Goal: Use online tool/utility: Utilize a website feature to perform a specific function

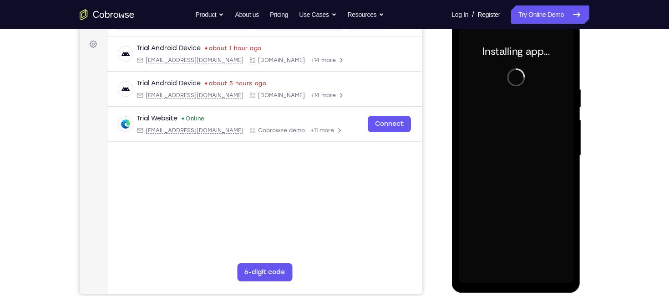
scroll to position [127, 0]
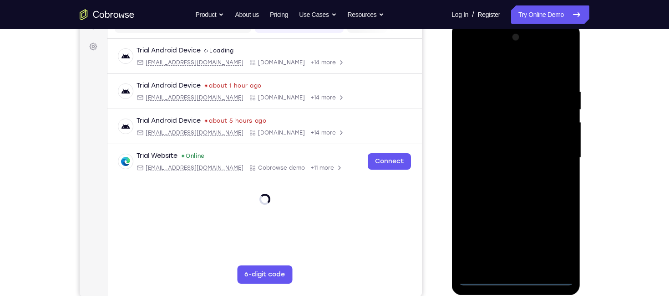
click at [516, 275] on div at bounding box center [516, 157] width 115 height 255
click at [517, 279] on div at bounding box center [516, 157] width 115 height 255
click at [558, 239] on div at bounding box center [516, 157] width 115 height 255
click at [519, 70] on div at bounding box center [516, 157] width 115 height 255
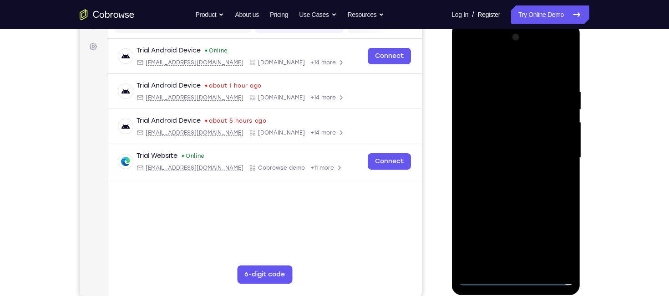
click at [548, 159] on div at bounding box center [516, 157] width 115 height 255
click at [504, 174] on div at bounding box center [516, 157] width 115 height 255
click at [522, 146] on div at bounding box center [516, 157] width 115 height 255
click at [523, 137] on div at bounding box center [516, 157] width 115 height 255
click at [527, 162] on div at bounding box center [516, 157] width 115 height 255
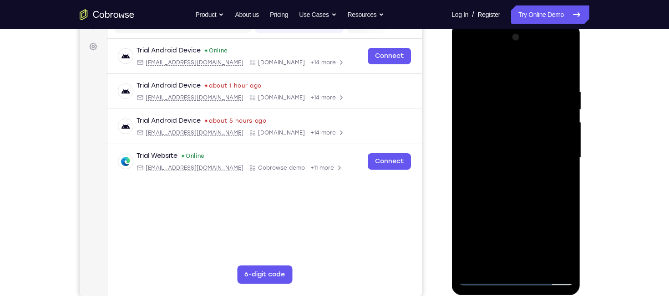
click at [538, 186] on div at bounding box center [516, 157] width 115 height 255
click at [554, 69] on div at bounding box center [516, 157] width 115 height 255
click at [522, 184] on div at bounding box center [516, 157] width 115 height 255
click at [568, 73] on div at bounding box center [516, 157] width 115 height 255
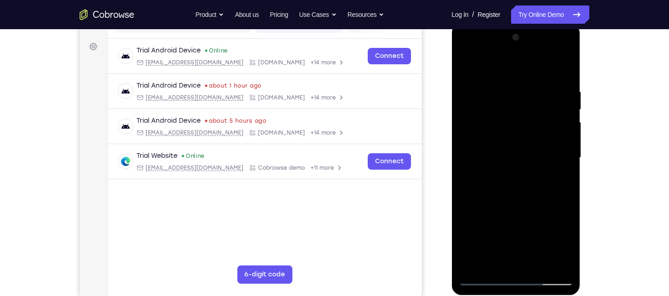
click at [533, 266] on div at bounding box center [516, 157] width 115 height 255
click at [525, 206] on div at bounding box center [516, 157] width 115 height 255
click at [530, 146] on div at bounding box center [516, 157] width 115 height 255
click at [500, 261] on div at bounding box center [516, 157] width 115 height 255
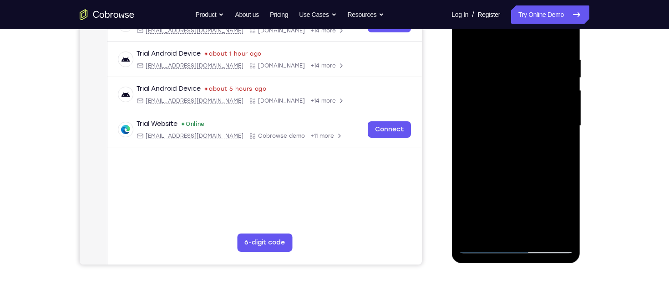
scroll to position [160, 0]
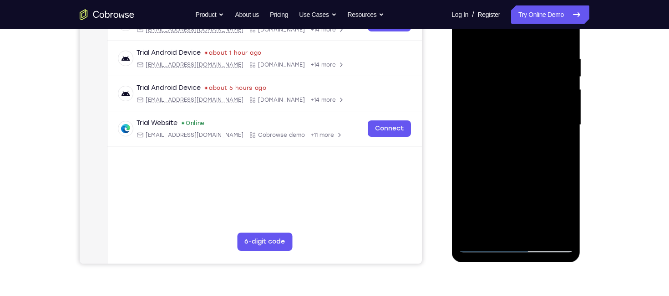
click at [569, 210] on div at bounding box center [516, 124] width 115 height 255
click at [518, 147] on div at bounding box center [516, 124] width 115 height 255
click at [561, 209] on div at bounding box center [516, 124] width 115 height 255
click at [530, 149] on div at bounding box center [516, 124] width 115 height 255
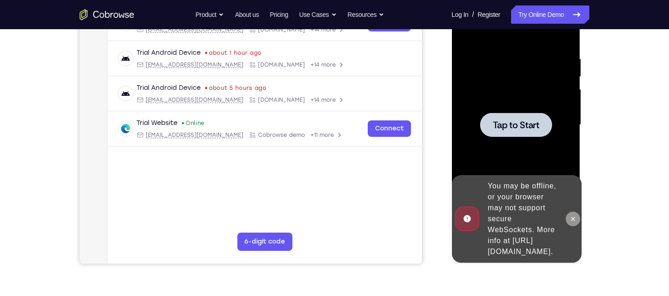
click at [574, 215] on icon at bounding box center [572, 218] width 7 height 7
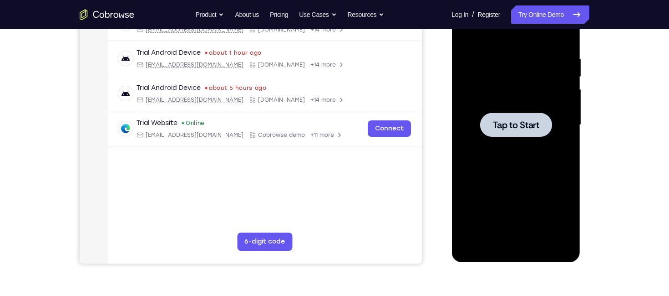
click at [509, 106] on div at bounding box center [516, 124] width 115 height 255
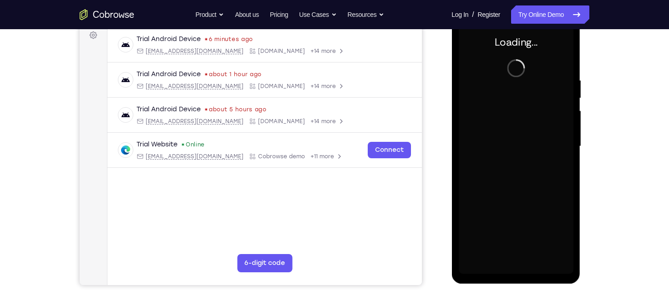
scroll to position [138, 0]
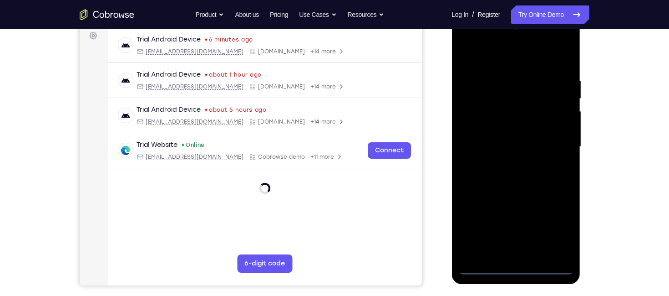
click at [515, 265] on div at bounding box center [516, 146] width 115 height 255
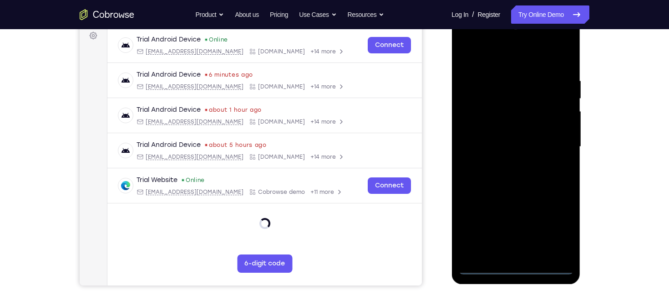
click at [557, 231] on div at bounding box center [516, 146] width 115 height 255
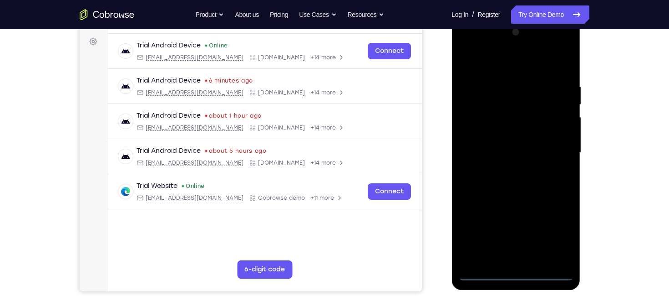
scroll to position [133, 0]
click at [510, 61] on div at bounding box center [516, 152] width 115 height 255
click at [560, 151] on div at bounding box center [516, 152] width 115 height 255
click at [505, 168] on div at bounding box center [516, 152] width 115 height 255
click at [511, 140] on div at bounding box center [516, 152] width 115 height 255
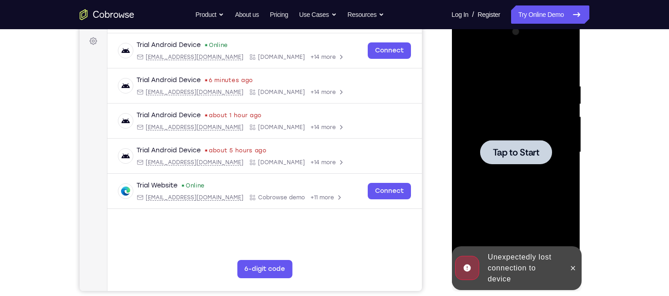
click at [514, 148] on span "Tap to Start" at bounding box center [516, 152] width 46 height 9
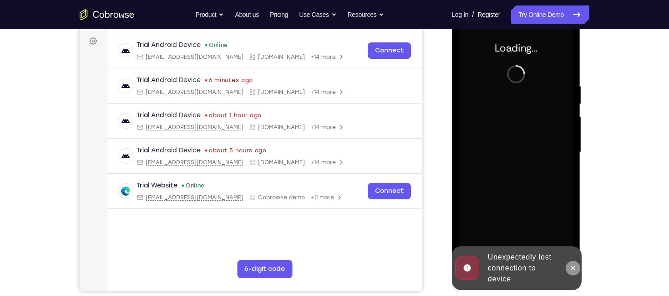
click at [573, 265] on icon at bounding box center [572, 267] width 7 height 7
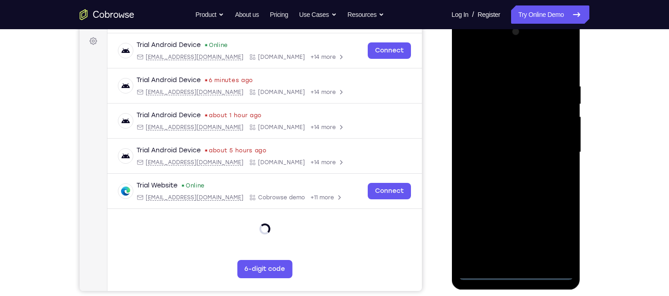
click at [517, 274] on div at bounding box center [516, 152] width 115 height 255
click at [517, 272] on div at bounding box center [516, 152] width 115 height 255
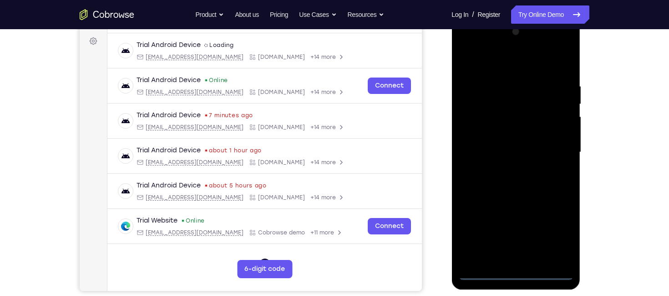
click at [550, 235] on div at bounding box center [516, 152] width 115 height 255
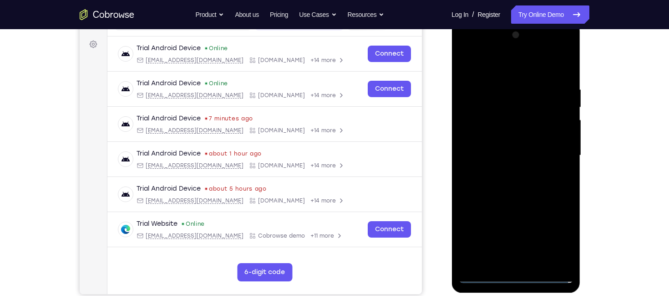
click at [562, 236] on div at bounding box center [516, 155] width 115 height 255
click at [502, 64] on div at bounding box center [516, 155] width 115 height 255
click at [554, 143] on div at bounding box center [516, 155] width 115 height 255
click at [558, 152] on div at bounding box center [516, 155] width 115 height 255
click at [505, 173] on div at bounding box center [516, 155] width 115 height 255
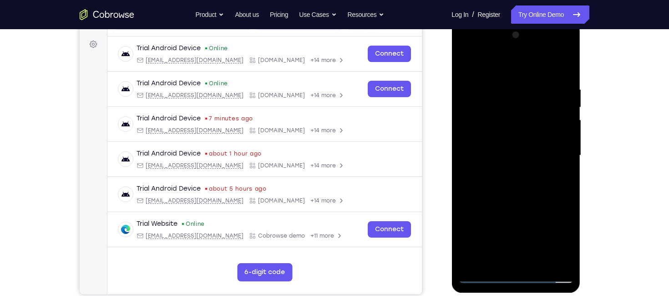
click at [505, 146] on div at bounding box center [516, 155] width 115 height 255
click at [510, 137] on div at bounding box center [516, 155] width 115 height 255
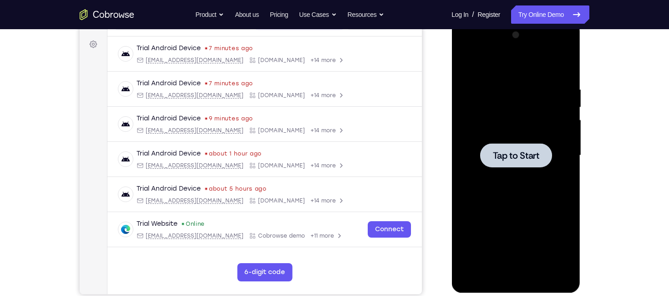
click at [531, 151] on span "Tap to Start" at bounding box center [516, 155] width 46 height 9
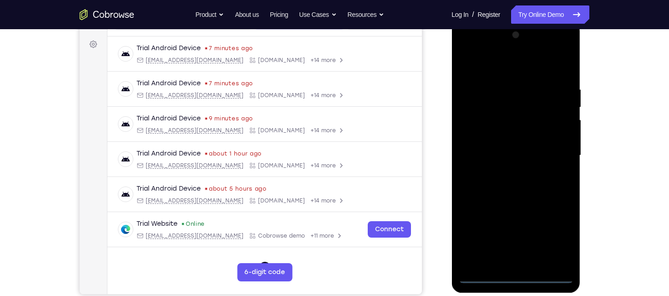
click at [520, 278] on div at bounding box center [516, 155] width 115 height 255
click at [557, 236] on div at bounding box center [516, 155] width 115 height 255
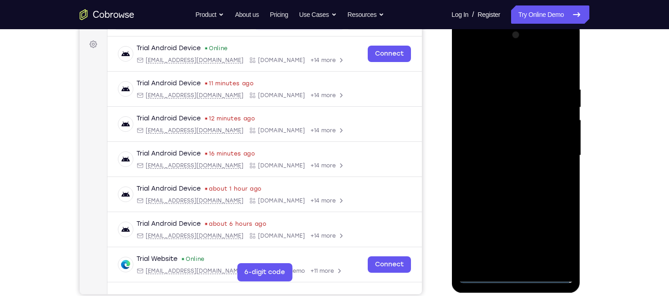
click at [499, 64] on div at bounding box center [516, 155] width 115 height 255
click at [561, 155] on div at bounding box center [516, 155] width 115 height 255
click at [503, 171] on div at bounding box center [516, 155] width 115 height 255
click at [522, 142] on div at bounding box center [516, 155] width 115 height 255
click at [520, 138] on div at bounding box center [516, 155] width 115 height 255
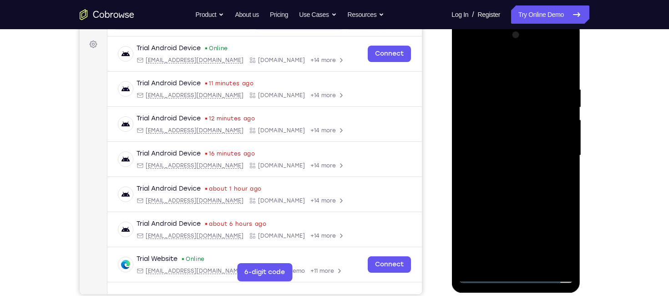
click at [508, 135] on div at bounding box center [516, 155] width 115 height 255
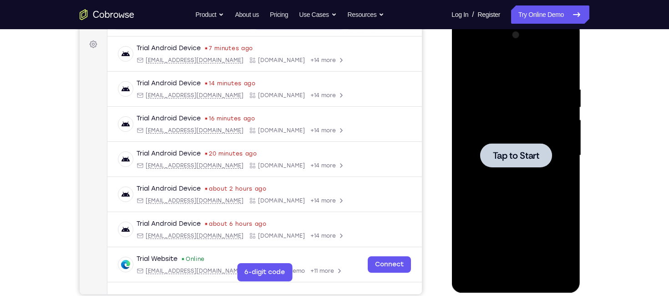
click at [524, 156] on span "Tap to Start" at bounding box center [516, 155] width 46 height 9
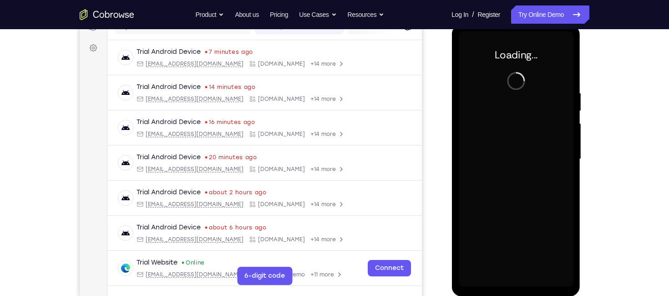
scroll to position [126, 0]
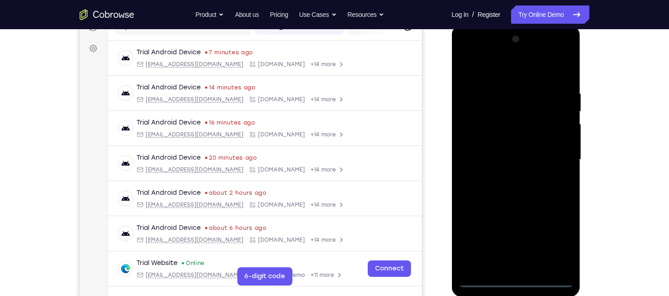
click at [520, 280] on div at bounding box center [516, 159] width 115 height 255
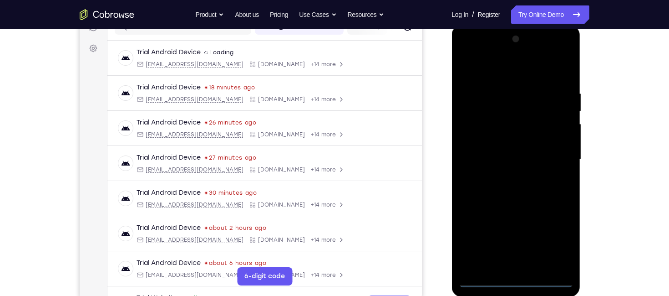
click at [559, 243] on div at bounding box center [516, 159] width 115 height 255
click at [520, 69] on div at bounding box center [516, 159] width 115 height 255
click at [554, 160] on div at bounding box center [516, 159] width 115 height 255
click at [508, 175] on div at bounding box center [516, 159] width 115 height 255
click at [513, 150] on div at bounding box center [516, 159] width 115 height 255
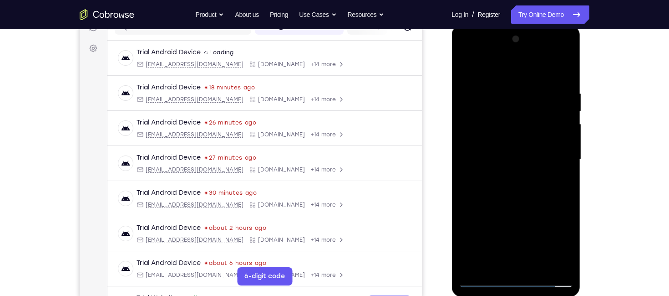
click at [515, 141] on div at bounding box center [516, 159] width 115 height 255
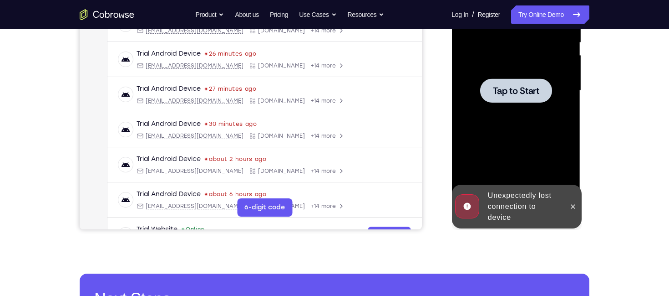
scroll to position [197, 0]
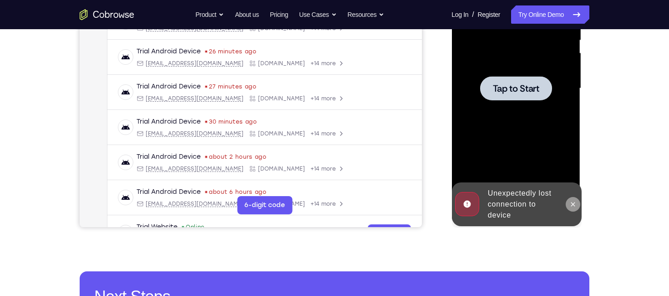
click at [574, 207] on icon at bounding box center [572, 203] width 7 height 7
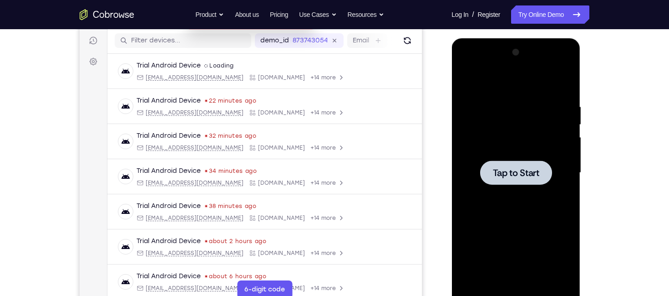
scroll to position [118, 0]
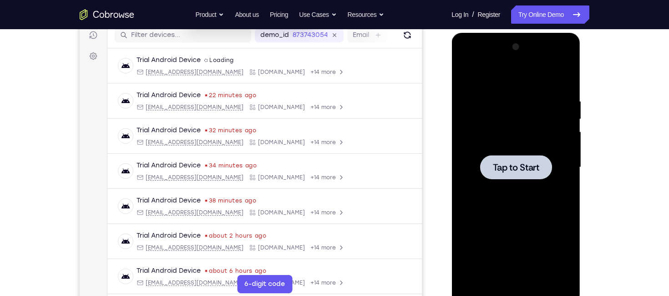
click at [546, 161] on div at bounding box center [516, 167] width 72 height 24
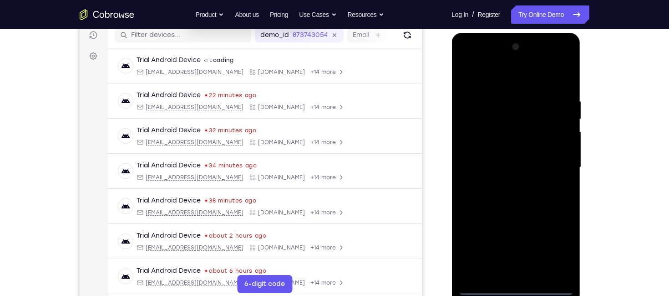
scroll to position [136, 0]
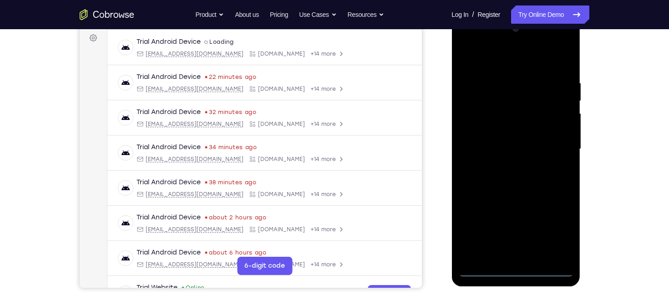
click at [515, 273] on div at bounding box center [516, 148] width 115 height 255
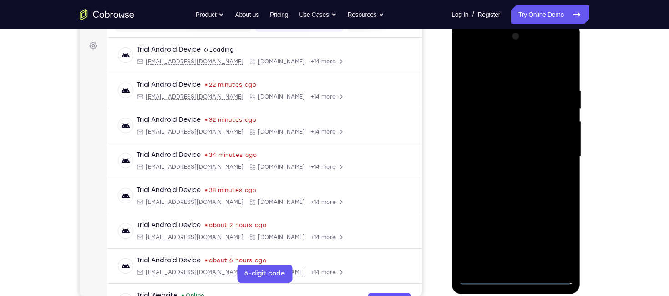
scroll to position [127, 0]
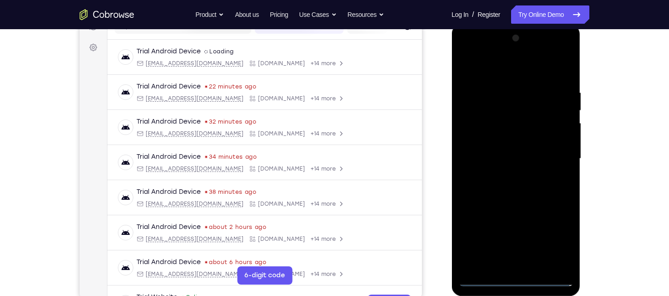
click at [556, 240] on div at bounding box center [516, 158] width 115 height 255
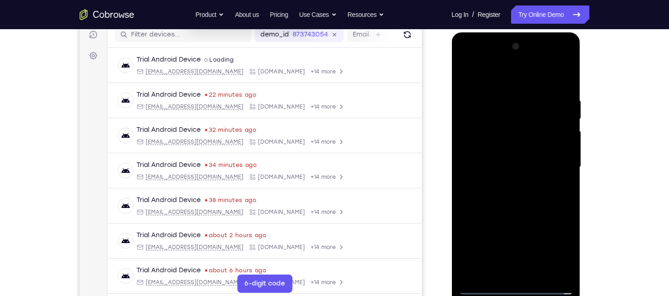
scroll to position [119, 0]
click at [501, 80] on div at bounding box center [516, 165] width 115 height 255
click at [557, 162] on div at bounding box center [516, 165] width 115 height 255
click at [506, 183] on div at bounding box center [516, 165] width 115 height 255
click at [505, 158] on div at bounding box center [516, 165] width 115 height 255
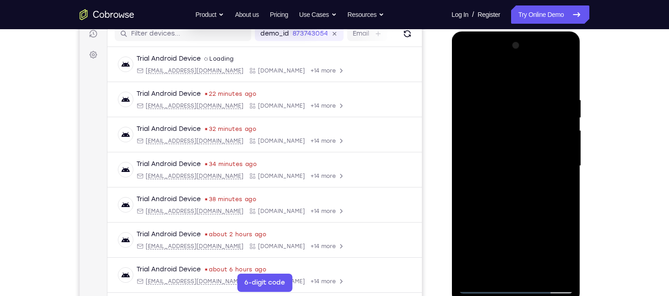
click at [508, 151] on div at bounding box center [516, 165] width 115 height 255
click at [520, 165] on div at bounding box center [516, 165] width 115 height 255
click at [564, 85] on div at bounding box center [516, 165] width 115 height 255
click at [561, 73] on div at bounding box center [516, 165] width 115 height 255
click at [539, 271] on div at bounding box center [516, 165] width 115 height 255
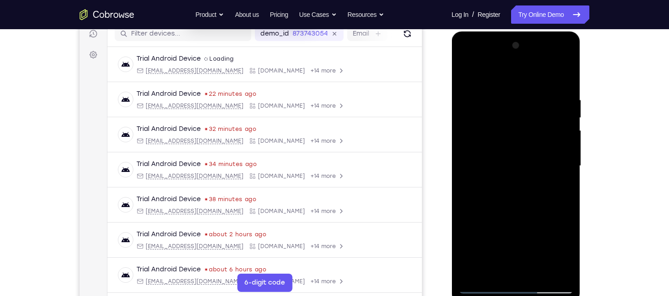
click at [513, 217] on div at bounding box center [516, 165] width 115 height 255
click at [531, 212] on div at bounding box center [516, 165] width 115 height 255
click at [464, 78] on div at bounding box center [516, 165] width 115 height 255
click at [508, 152] on div at bounding box center [516, 165] width 115 height 255
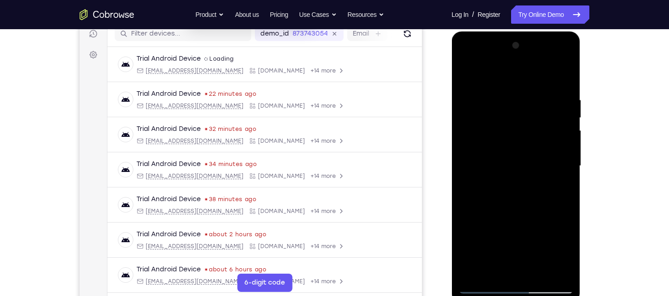
click at [495, 267] on div at bounding box center [516, 165] width 115 height 255
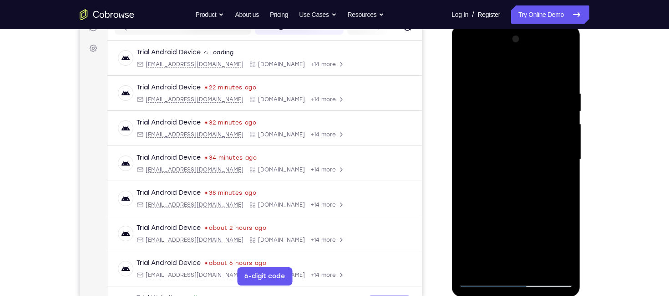
scroll to position [127, 0]
click at [503, 260] on div at bounding box center [516, 158] width 115 height 255
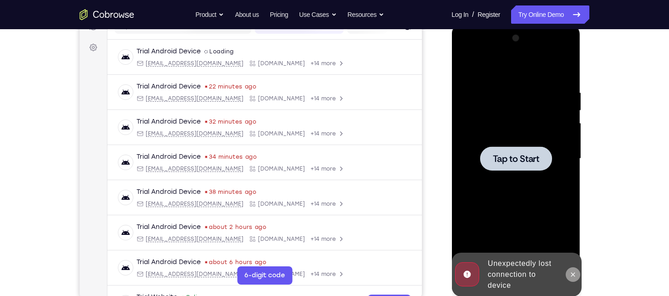
click at [570, 277] on icon at bounding box center [572, 273] width 7 height 7
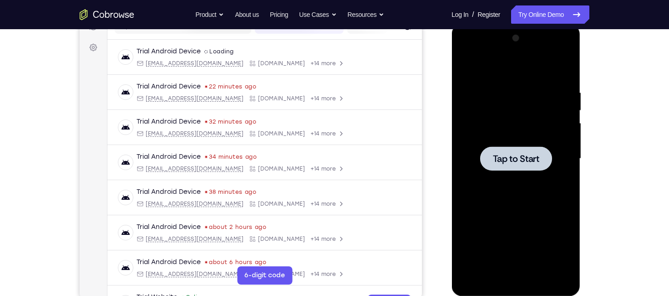
click at [539, 148] on div at bounding box center [516, 158] width 72 height 24
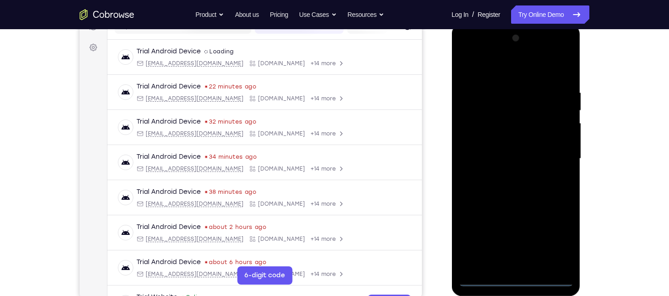
click at [515, 276] on div at bounding box center [516, 158] width 115 height 255
click at [515, 282] on div at bounding box center [516, 158] width 115 height 255
click at [562, 241] on div at bounding box center [516, 158] width 115 height 255
click at [515, 67] on div at bounding box center [516, 158] width 115 height 255
click at [550, 156] on div at bounding box center [516, 158] width 115 height 255
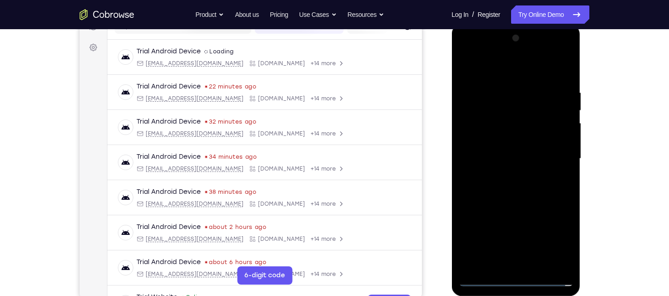
click at [508, 175] on div at bounding box center [516, 158] width 115 height 255
click at [512, 151] on div at bounding box center [516, 158] width 115 height 255
click at [515, 142] on div at bounding box center [516, 158] width 115 height 255
click at [513, 158] on div at bounding box center [516, 158] width 115 height 255
click at [563, 76] on div at bounding box center [516, 158] width 115 height 255
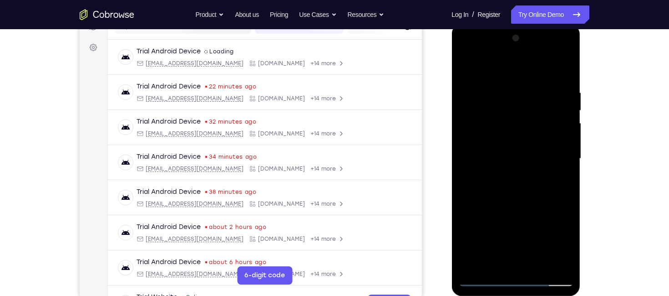
click at [559, 68] on div at bounding box center [516, 158] width 115 height 255
click at [562, 71] on div at bounding box center [516, 158] width 115 height 255
click at [535, 262] on div at bounding box center [516, 158] width 115 height 255
click at [531, 209] on div at bounding box center [516, 158] width 115 height 255
click at [530, 141] on div at bounding box center [516, 158] width 115 height 255
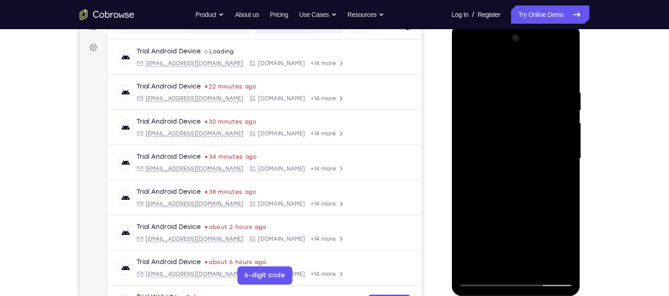
click at [477, 212] on div at bounding box center [516, 158] width 115 height 255
click at [464, 69] on div at bounding box center [516, 158] width 115 height 255
drag, startPoint x: 510, startPoint y: 211, endPoint x: 506, endPoint y: 240, distance: 29.9
click at [506, 240] on div at bounding box center [516, 158] width 115 height 255
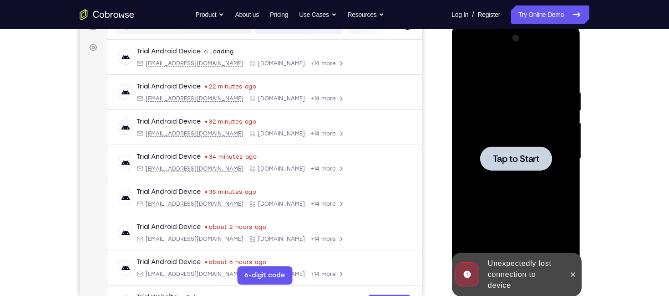
click at [510, 156] on span "Tap to Start" at bounding box center [516, 158] width 46 height 9
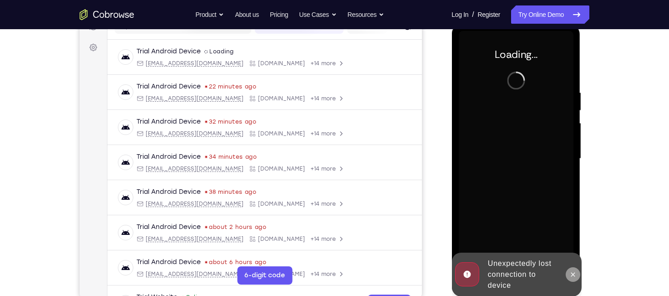
click at [575, 276] on icon at bounding box center [572, 273] width 7 height 7
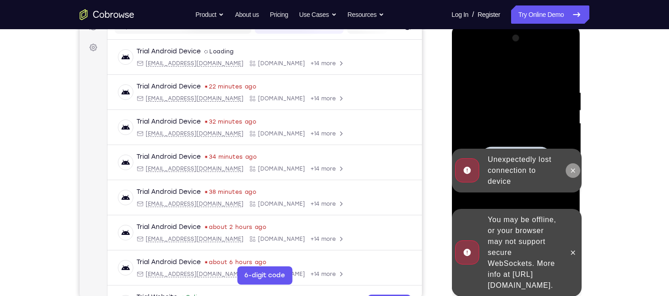
click at [572, 174] on button at bounding box center [573, 170] width 15 height 15
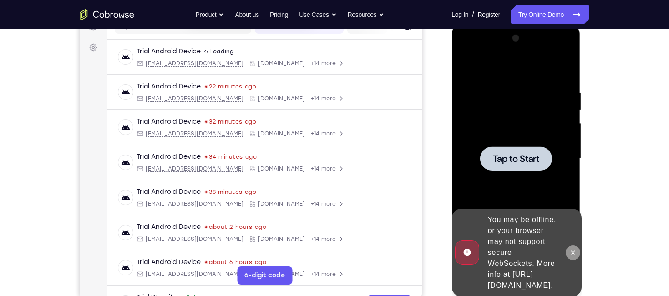
click at [575, 249] on icon at bounding box center [572, 252] width 7 height 7
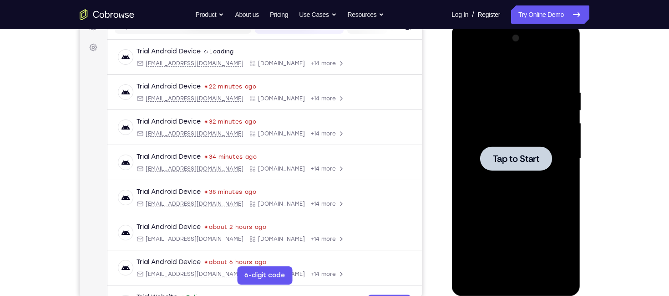
click at [537, 146] on div at bounding box center [516, 158] width 72 height 24
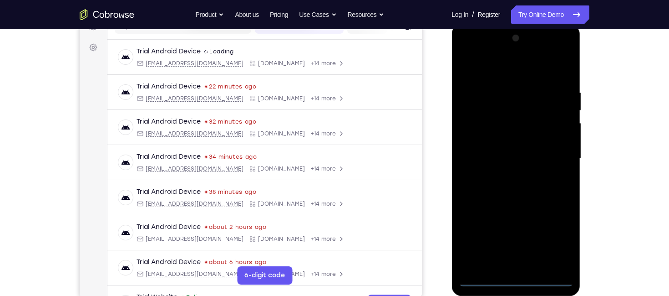
click at [519, 279] on div at bounding box center [516, 158] width 115 height 255
click at [555, 240] on div at bounding box center [516, 158] width 115 height 255
click at [489, 80] on div at bounding box center [516, 158] width 115 height 255
click at [493, 72] on div at bounding box center [516, 158] width 115 height 255
click at [557, 160] on div at bounding box center [516, 158] width 115 height 255
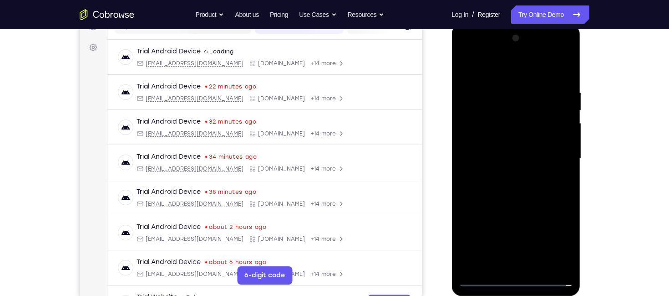
click at [505, 174] on div at bounding box center [516, 158] width 115 height 255
click at [508, 145] on div at bounding box center [516, 158] width 115 height 255
click at [512, 138] on div at bounding box center [516, 158] width 115 height 255
click at [561, 139] on div at bounding box center [516, 158] width 115 height 255
click at [547, 155] on div at bounding box center [516, 158] width 115 height 255
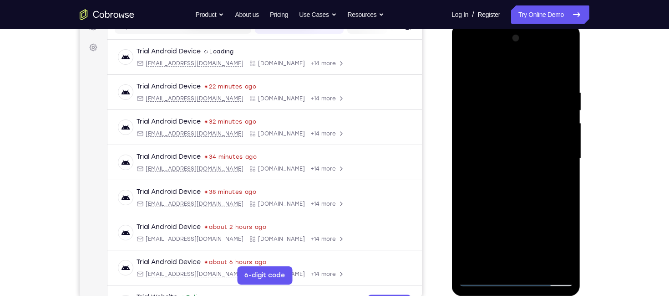
click at [558, 67] on div at bounding box center [516, 158] width 115 height 255
click at [563, 72] on div at bounding box center [516, 158] width 115 height 255
click at [566, 76] on div at bounding box center [516, 158] width 115 height 255
click at [556, 86] on div at bounding box center [516, 158] width 115 height 255
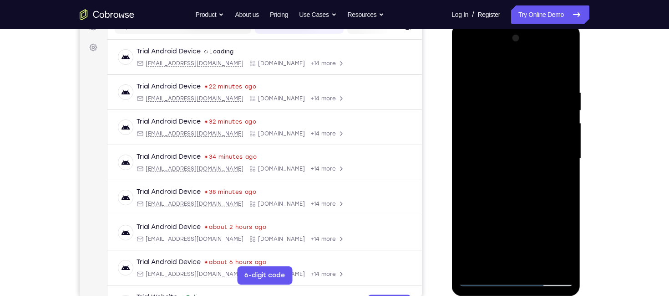
drag, startPoint x: 554, startPoint y: 87, endPoint x: 539, endPoint y: 88, distance: 15.1
click at [539, 88] on div at bounding box center [516, 158] width 115 height 255
click at [502, 97] on div at bounding box center [516, 158] width 115 height 255
click at [559, 75] on div at bounding box center [516, 158] width 115 height 255
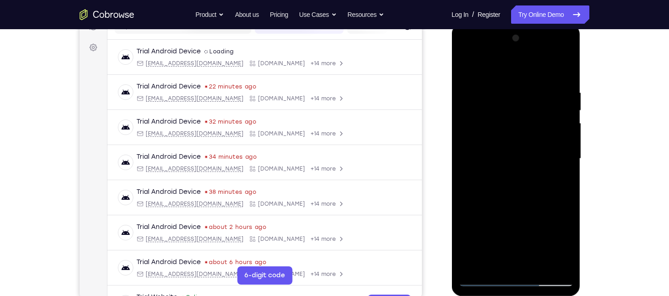
click at [563, 69] on div at bounding box center [516, 158] width 115 height 255
click at [537, 260] on div at bounding box center [516, 158] width 115 height 255
click at [528, 206] on div at bounding box center [516, 158] width 115 height 255
click at [466, 65] on div at bounding box center [516, 158] width 115 height 255
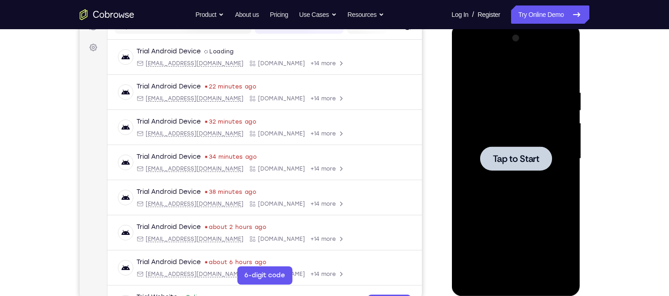
click at [520, 190] on div at bounding box center [516, 158] width 115 height 255
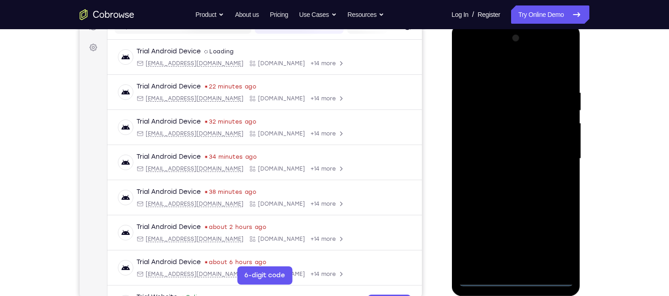
click at [516, 276] on div at bounding box center [516, 158] width 115 height 255
click at [552, 238] on div at bounding box center [516, 158] width 115 height 255
click at [553, 233] on div at bounding box center [516, 158] width 115 height 255
click at [499, 71] on div at bounding box center [516, 158] width 115 height 255
click at [559, 157] on div at bounding box center [516, 158] width 115 height 255
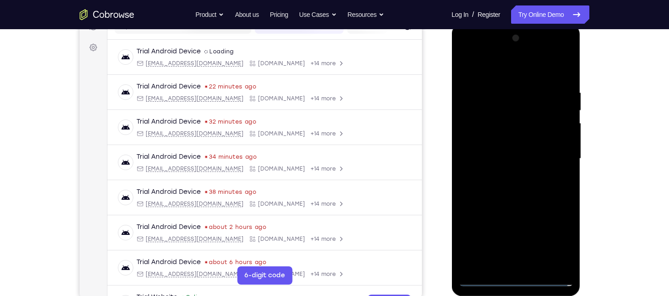
click at [506, 176] on div at bounding box center [516, 158] width 115 height 255
click at [504, 148] on div at bounding box center [516, 158] width 115 height 255
click at [506, 142] on div at bounding box center [516, 158] width 115 height 255
click at [514, 158] on div at bounding box center [516, 158] width 115 height 255
click at [524, 184] on div at bounding box center [516, 158] width 115 height 255
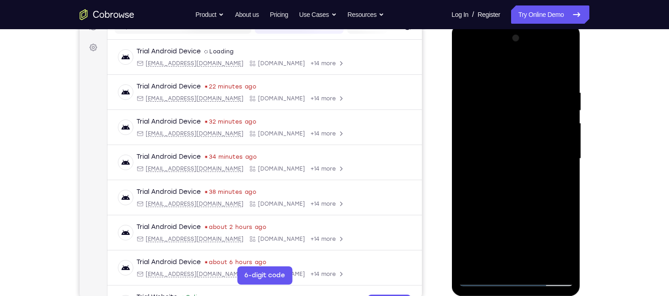
click at [525, 199] on div at bounding box center [516, 158] width 115 height 255
click at [524, 223] on div at bounding box center [516, 158] width 115 height 255
click at [502, 90] on div at bounding box center [516, 158] width 115 height 255
click at [561, 92] on div at bounding box center [516, 158] width 115 height 255
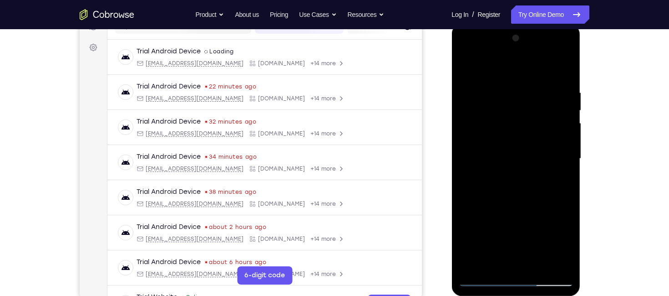
click at [561, 92] on div at bounding box center [516, 158] width 115 height 255
click at [466, 125] on div at bounding box center [516, 158] width 115 height 255
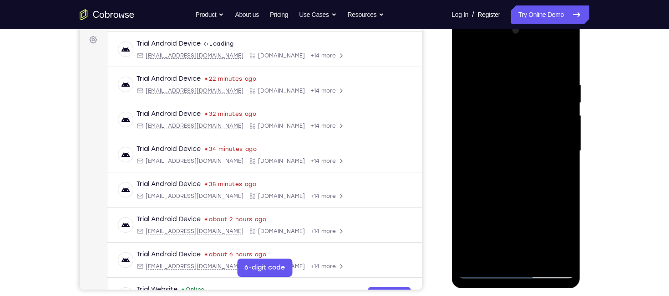
scroll to position [135, 0]
click at [564, 61] on div at bounding box center [516, 150] width 115 height 255
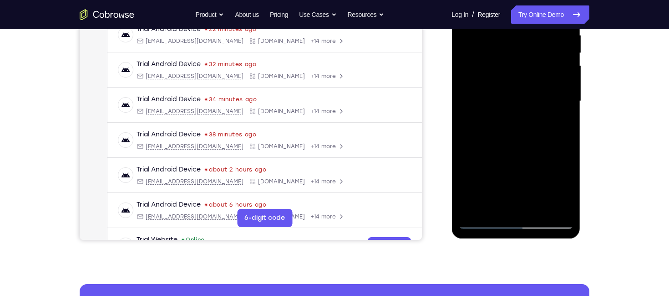
scroll to position [179, 0]
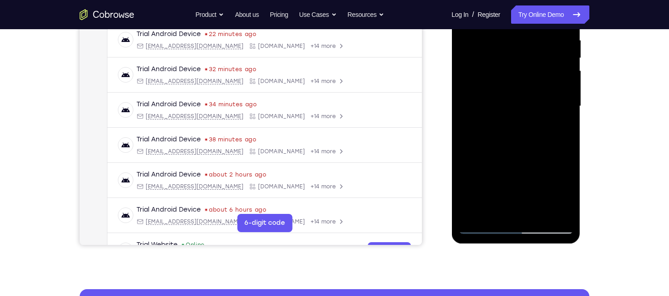
click at [536, 216] on div at bounding box center [516, 106] width 115 height 255
click at [528, 151] on div at bounding box center [516, 106] width 115 height 255
click at [513, 95] on div at bounding box center [516, 106] width 115 height 255
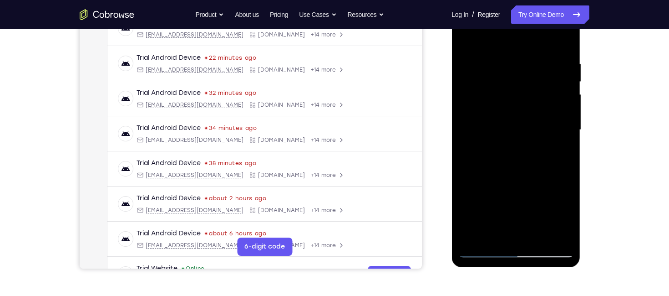
scroll to position [150, 0]
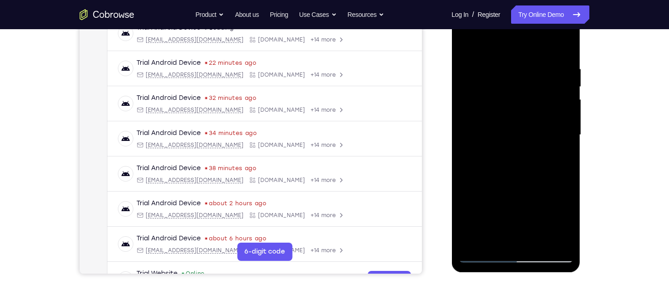
click at [468, 44] on div at bounding box center [516, 134] width 115 height 255
click at [560, 105] on div at bounding box center [516, 134] width 115 height 255
click at [468, 40] on div at bounding box center [516, 134] width 115 height 255
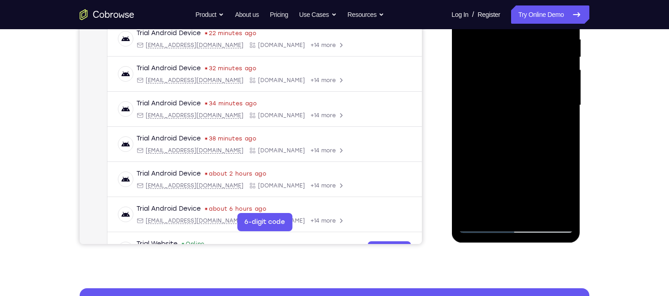
scroll to position [180, 0]
drag, startPoint x: 502, startPoint y: 172, endPoint x: 502, endPoint y: 68, distance: 104.3
click at [502, 68] on div at bounding box center [516, 104] width 115 height 255
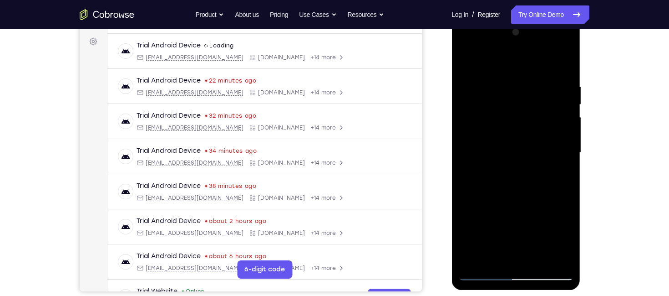
scroll to position [126, 0]
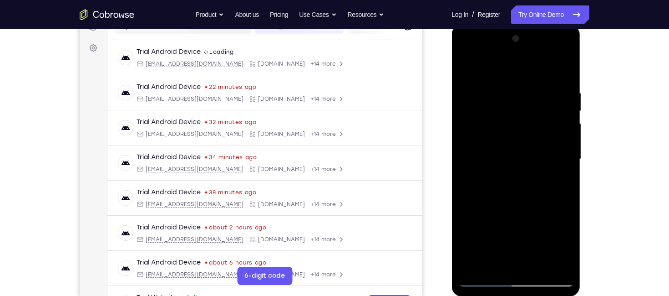
click at [472, 67] on div at bounding box center [516, 158] width 115 height 255
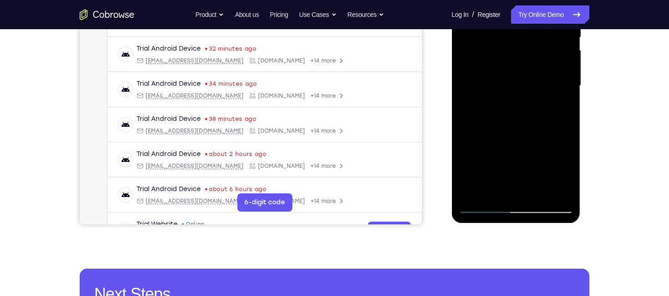
scroll to position [200, 0]
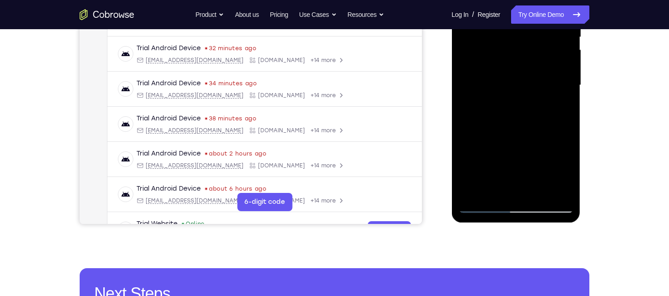
click at [472, 193] on div at bounding box center [516, 85] width 115 height 255
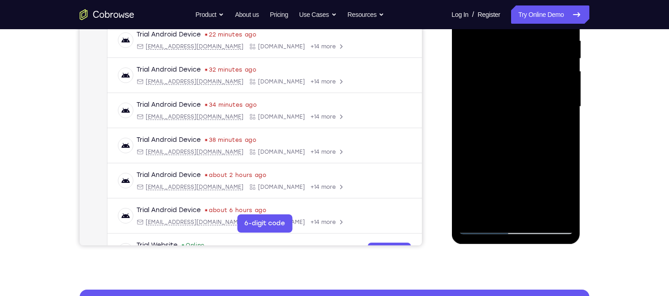
scroll to position [165, 0]
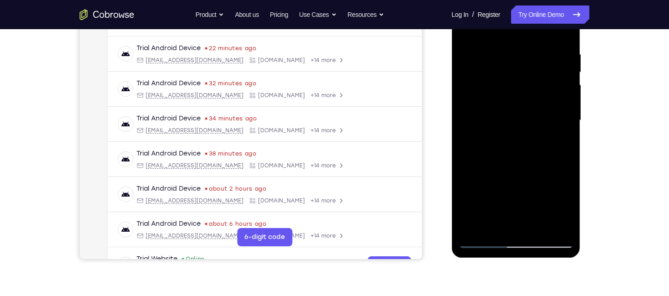
drag, startPoint x: 514, startPoint y: 70, endPoint x: 505, endPoint y: 175, distance: 105.6
click at [505, 175] on div at bounding box center [516, 120] width 115 height 255
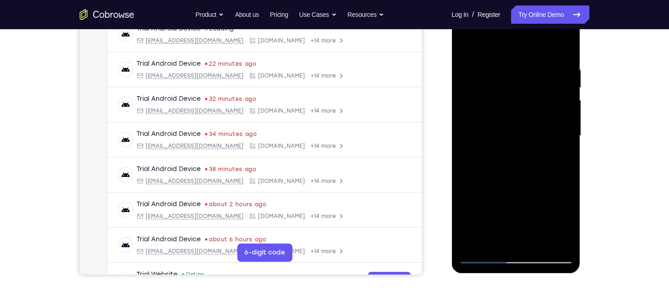
scroll to position [143, 0]
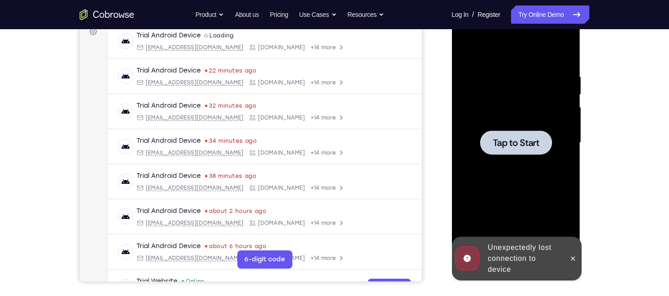
drag, startPoint x: 518, startPoint y: 50, endPoint x: 516, endPoint y: 116, distance: 66.1
click at [516, 8] on div "Tap to Start" at bounding box center [516, 8] width 129 height 0
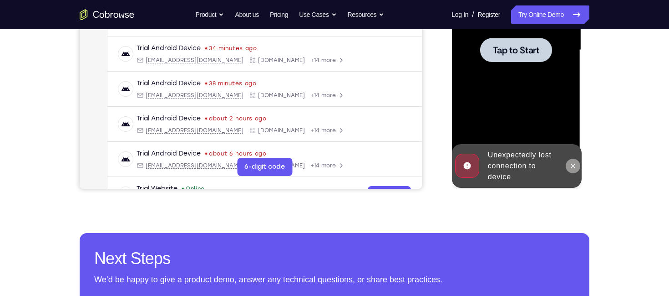
click at [573, 164] on icon at bounding box center [573, 165] width 4 height 4
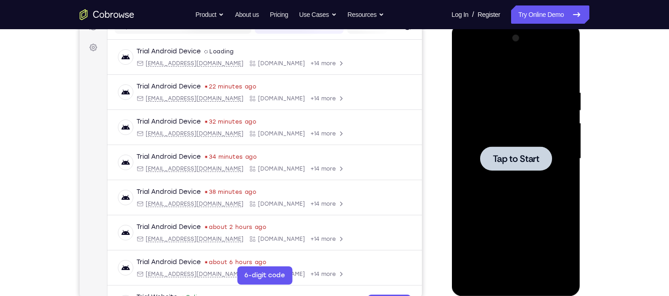
scroll to position [126, 0]
